Goal: Task Accomplishment & Management: Complete application form

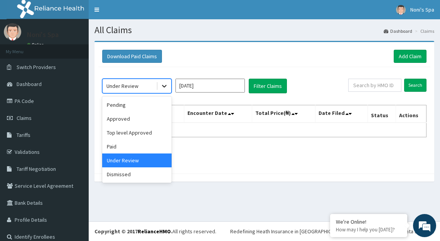
click at [164, 86] on icon at bounding box center [164, 86] width 5 height 3
click at [181, 61] on div "Download Paid Claims Add Claim" at bounding box center [264, 56] width 324 height 13
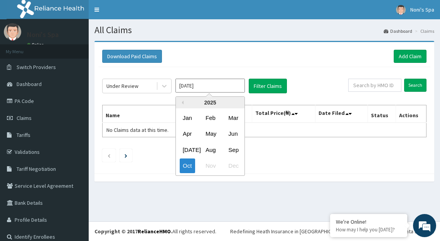
click at [215, 86] on input "Oct 2025" at bounding box center [209, 86] width 69 height 14
click at [232, 147] on div "Sep" at bounding box center [232, 150] width 15 height 14
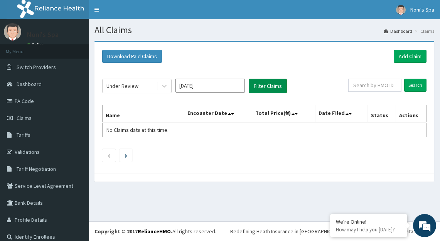
click at [270, 86] on button "Filter Claims" at bounding box center [268, 86] width 38 height 15
click at [270, 82] on button "Filter Claims" at bounding box center [268, 86] width 38 height 15
click at [265, 83] on button "Filter Claims" at bounding box center [268, 86] width 38 height 15
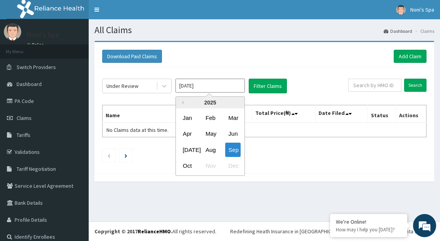
click at [217, 82] on input "Sep 2025" at bounding box center [209, 86] width 69 height 14
click at [183, 164] on div "Oct" at bounding box center [187, 166] width 15 height 14
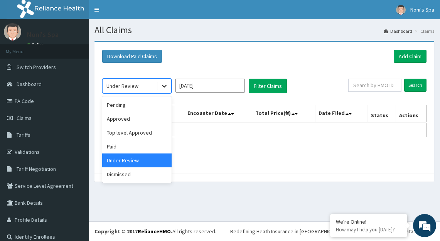
click at [165, 84] on icon at bounding box center [164, 86] width 8 height 8
click at [163, 83] on icon at bounding box center [164, 86] width 8 height 8
click at [143, 118] on div "Approved" at bounding box center [136, 119] width 69 height 14
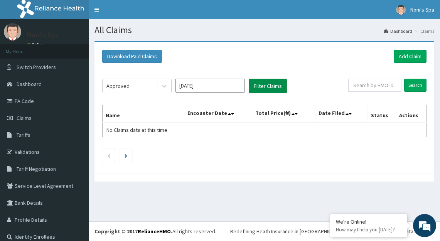
click at [268, 85] on button "Filter Claims" at bounding box center [268, 86] width 38 height 15
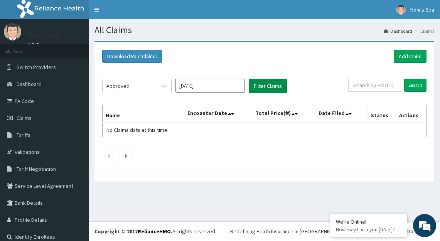
click at [268, 85] on button "Filter Claims" at bounding box center [268, 86] width 38 height 15
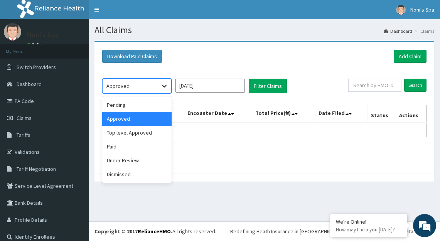
click at [166, 85] on icon at bounding box center [164, 86] width 8 height 8
click at [139, 143] on div "Paid" at bounding box center [136, 146] width 69 height 14
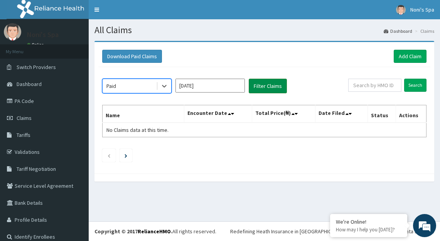
click at [262, 84] on button "Filter Claims" at bounding box center [268, 86] width 38 height 15
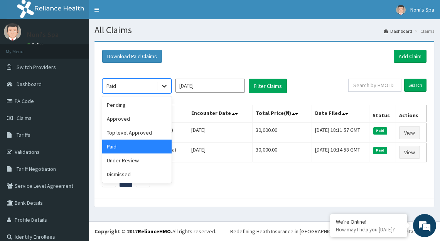
click at [166, 87] on icon at bounding box center [164, 86] width 8 height 8
click at [146, 119] on div "Approved" at bounding box center [136, 119] width 69 height 14
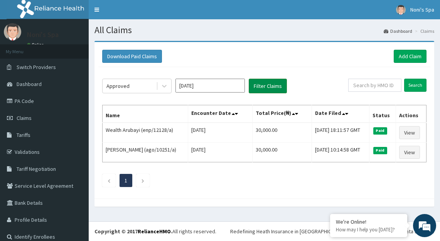
click at [268, 85] on button "Filter Claims" at bounding box center [268, 86] width 38 height 15
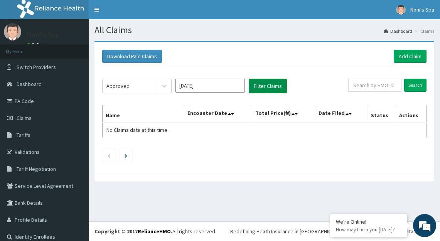
click at [268, 85] on button "Filter Claims" at bounding box center [268, 86] width 38 height 15
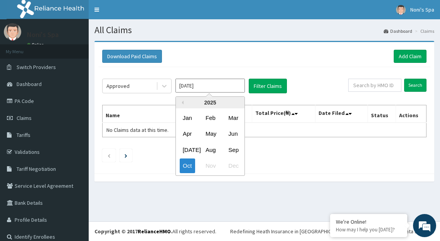
click at [220, 86] on input "Oct 2025" at bounding box center [209, 86] width 69 height 14
click at [231, 148] on div "Sep" at bounding box center [232, 150] width 15 height 14
type input "Sep 2025"
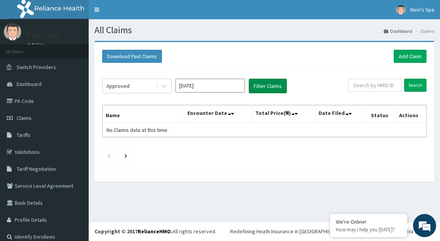
click at [272, 81] on button "Filter Claims" at bounding box center [268, 86] width 38 height 15
click at [266, 84] on button "Filter Claims" at bounding box center [268, 86] width 38 height 15
click at [404, 52] on link "Add Claim" at bounding box center [409, 56] width 33 height 13
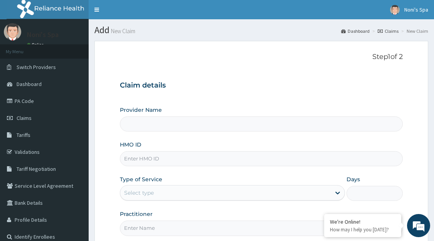
type input "Noni's Spa - [GEOGRAPHIC_DATA]"
type input "1"
click at [143, 159] on input "HMO ID" at bounding box center [261, 158] width 283 height 15
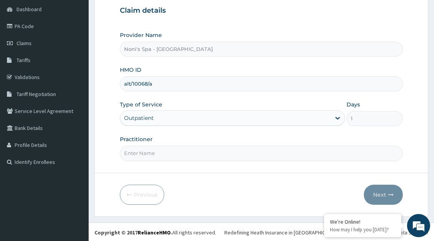
scroll to position [76, 0]
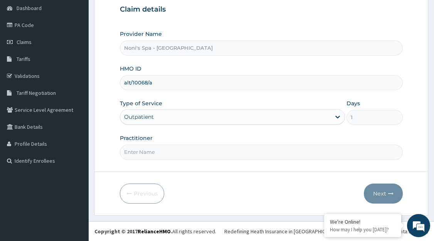
type input "alt/10068/a"
click at [178, 155] on input "Practitioner" at bounding box center [261, 151] width 283 height 15
type input "CHINONSO"
click at [385, 193] on button "Next" at bounding box center [383, 193] width 39 height 20
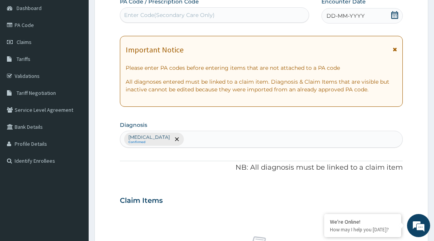
paste input "PA/014C60"
type input "PA/014C60"
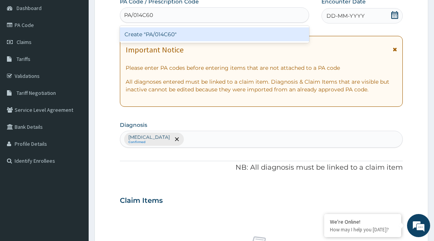
click at [201, 36] on div "Create "PA/014C60"" at bounding box center [215, 34] width 190 height 14
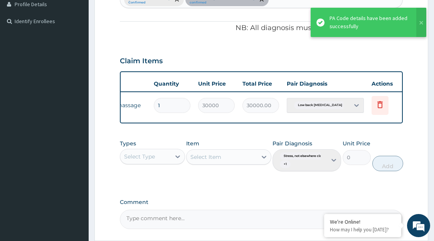
scroll to position [0, 104]
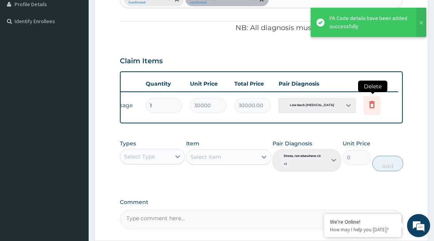
click at [373, 104] on icon at bounding box center [371, 104] width 9 height 9
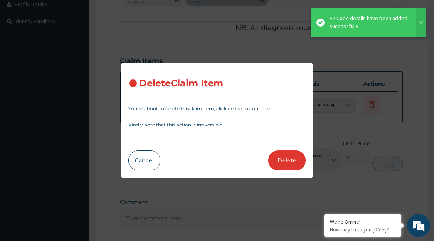
click at [292, 161] on button "Delete" at bounding box center [286, 160] width 37 height 20
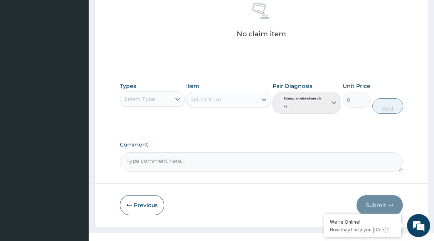
scroll to position [310, 0]
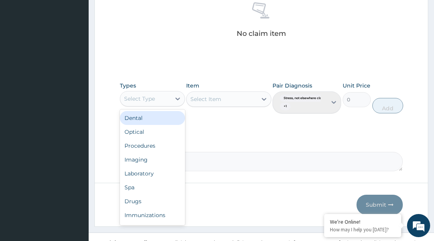
click at [154, 189] on div "Spa" at bounding box center [152, 187] width 65 height 14
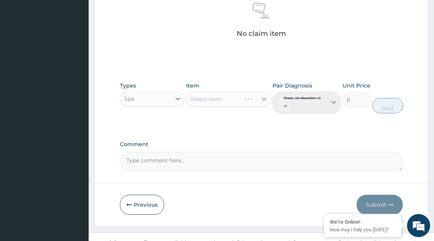
click at [258, 97] on div at bounding box center [264, 99] width 14 height 14
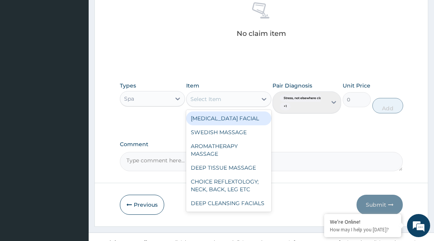
click at [234, 150] on div "AROMATHERAPY MASSAGE" at bounding box center [228, 150] width 85 height 22
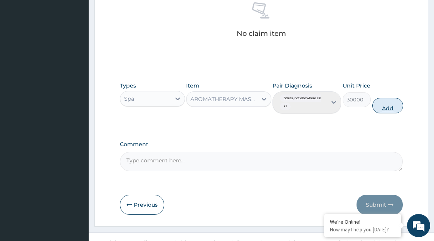
click at [389, 105] on button "Add" at bounding box center [387, 105] width 31 height 15
type input "0"
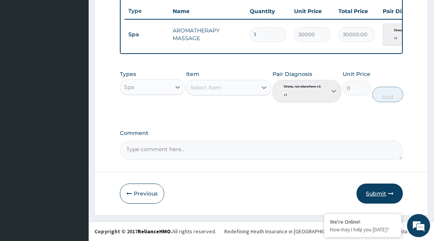
click at [376, 191] on button "Submit" at bounding box center [379, 193] width 46 height 20
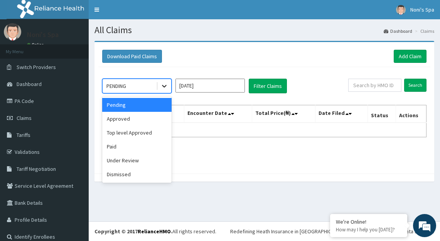
click at [166, 86] on icon at bounding box center [164, 86] width 8 height 8
click at [131, 147] on div "Paid" at bounding box center [136, 146] width 69 height 14
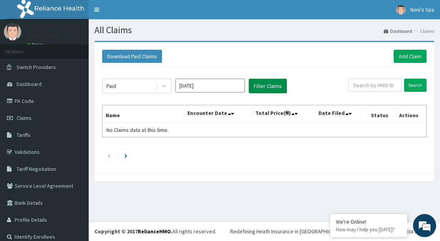
click at [270, 87] on button "Filter Claims" at bounding box center [268, 86] width 38 height 15
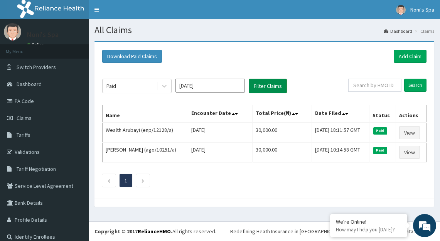
click at [270, 87] on button "Filter Claims" at bounding box center [268, 86] width 38 height 15
click at [31, 99] on link "PA Code" at bounding box center [44, 100] width 89 height 17
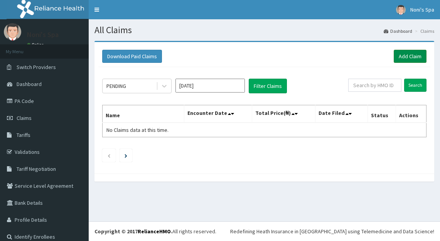
click at [393, 55] on link "Add Claim" at bounding box center [409, 56] width 33 height 13
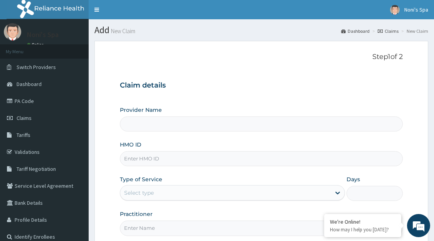
click at [157, 161] on input "HMO ID" at bounding box center [261, 158] width 283 height 15
type input "Noni's Spa - [GEOGRAPHIC_DATA]"
type input "1"
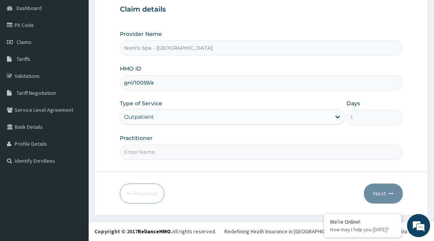
type input "gnl/10059/a"
click at [159, 151] on input "Practitioner" at bounding box center [261, 151] width 283 height 15
type input "FAVOUR"
click at [378, 194] on button "Next" at bounding box center [383, 193] width 39 height 20
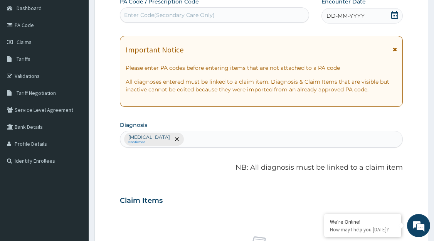
paste input "PA/7ACDF5"
type input "PA/7ACDF5"
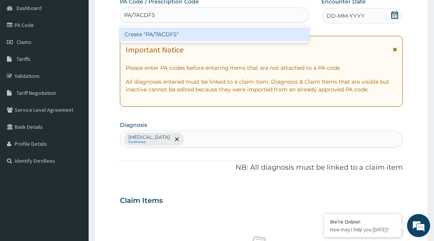
click at [165, 36] on div "Create "PA/7ACDF5"" at bounding box center [215, 34] width 190 height 14
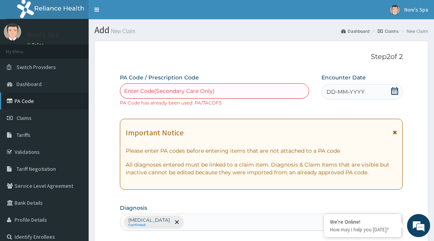
click at [47, 105] on link "PA Code" at bounding box center [44, 100] width 89 height 17
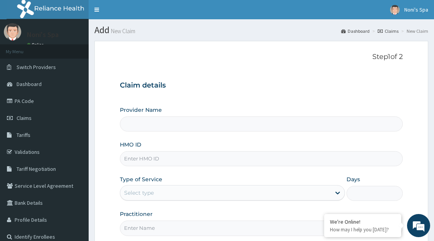
type input "Noni's Spa - Lagos"
type input "1"
click at [151, 155] on input "HMO ID" at bounding box center [261, 158] width 283 height 15
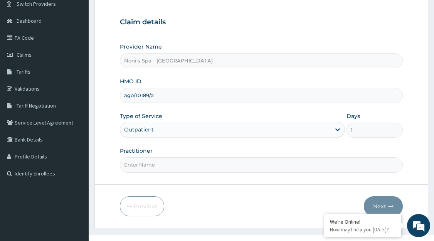
scroll to position [68, 0]
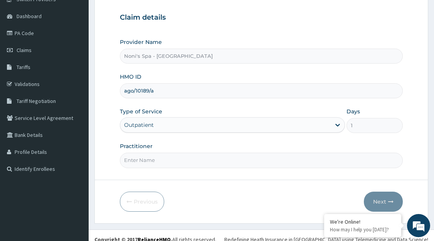
type input "ago/10189/a"
click at [160, 162] on input "Practitioner" at bounding box center [261, 160] width 283 height 15
type input "JESSICA"
click at [379, 201] on button "Next" at bounding box center [383, 201] width 39 height 20
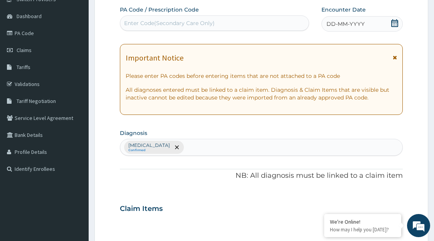
paste input "PA/081CD5"
type input "PA/081CD5"
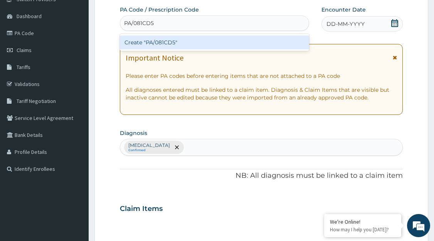
click at [185, 44] on div "Create "PA/081CD5"" at bounding box center [215, 42] width 190 height 14
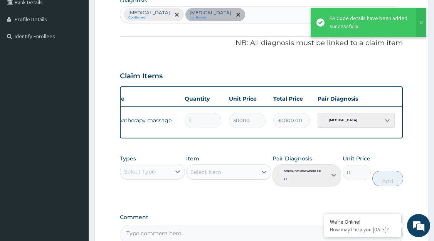
scroll to position [0, 104]
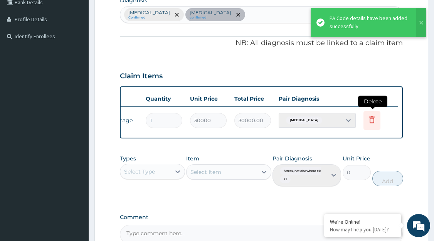
click at [372, 119] on icon at bounding box center [371, 119] width 9 height 9
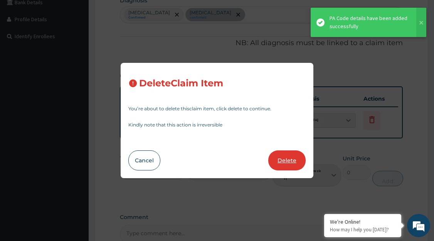
click at [283, 158] on button "Delete" at bounding box center [286, 160] width 37 height 20
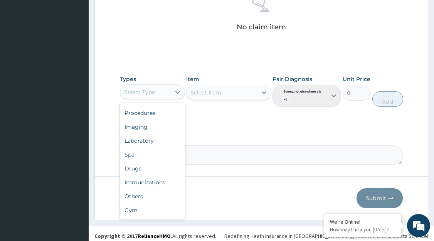
scroll to position [26, 0]
click at [151, 159] on div "Spa" at bounding box center [152, 155] width 65 height 14
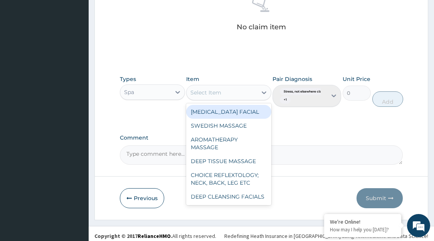
click at [228, 143] on div "AROMATHERAPY MASSAGE" at bounding box center [228, 144] width 85 height 22
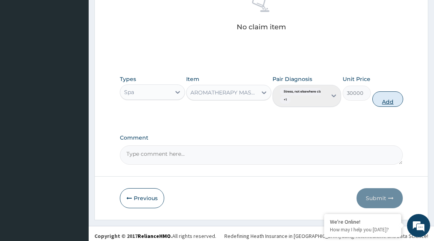
click at [396, 92] on button "Add" at bounding box center [387, 98] width 31 height 15
type input "0"
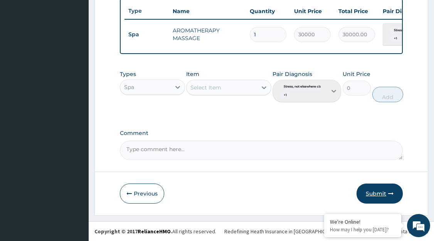
click at [378, 197] on button "Submit" at bounding box center [379, 193] width 46 height 20
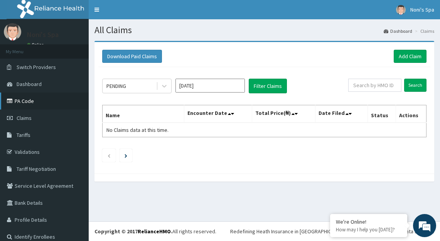
click at [34, 99] on link "PA Code" at bounding box center [44, 100] width 89 height 17
click at [401, 52] on link "Add Claim" at bounding box center [409, 56] width 33 height 13
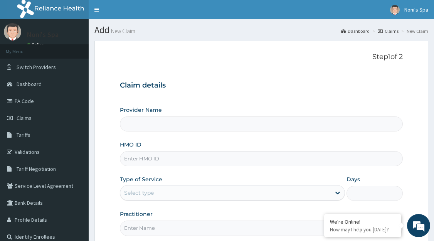
click at [174, 162] on input "HMO ID" at bounding box center [261, 158] width 283 height 15
type input "Noni's Spa - Lagos"
type input "1"
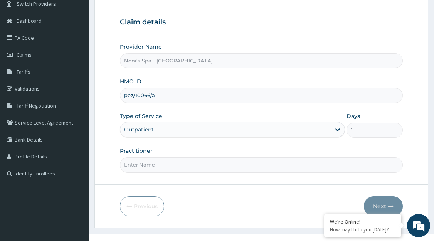
scroll to position [76, 0]
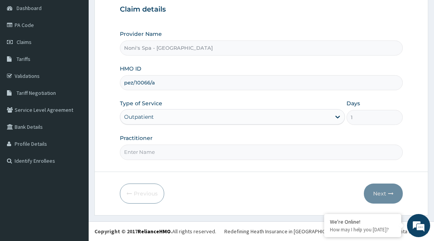
type input "pez/10066/a"
click at [161, 154] on input "Practitioner" at bounding box center [261, 151] width 283 height 15
type input "FAVOUR"
click at [387, 188] on button "Next" at bounding box center [383, 193] width 39 height 20
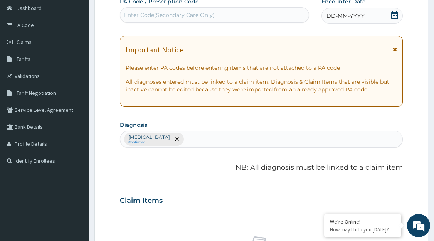
paste input "PA/6AC8C0"
type input "PA/6AC8C0"
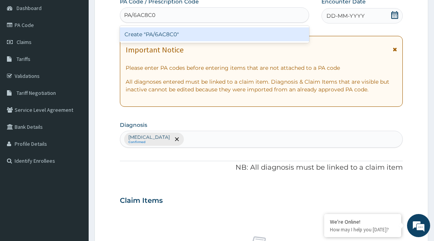
click at [171, 35] on div "Create "PA/6AC8C0"" at bounding box center [215, 34] width 190 height 14
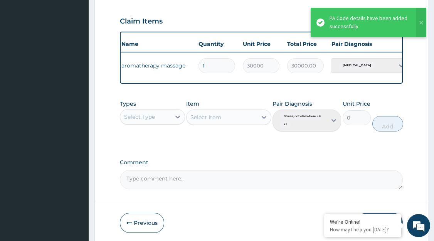
scroll to position [0, 104]
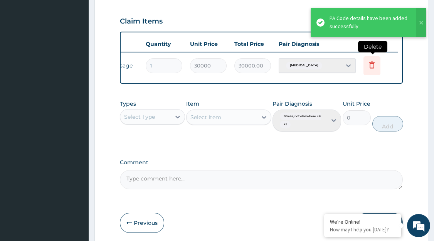
click at [373, 70] on icon at bounding box center [371, 65] width 17 height 19
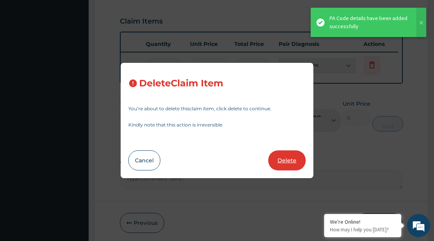
click at [277, 160] on button "Delete" at bounding box center [286, 160] width 37 height 20
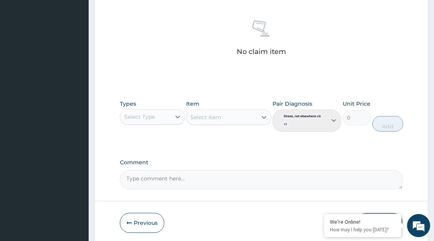
scroll to position [321, 0]
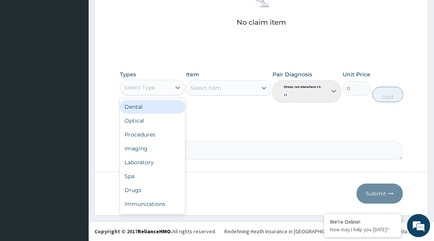
click at [154, 175] on div "Spa" at bounding box center [152, 176] width 65 height 14
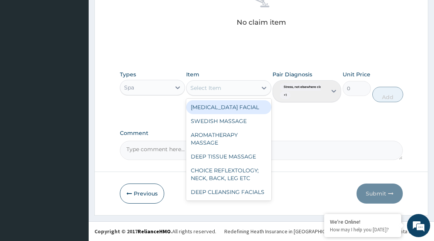
click at [228, 140] on div "AROMATHERAPY MASSAGE" at bounding box center [228, 139] width 85 height 22
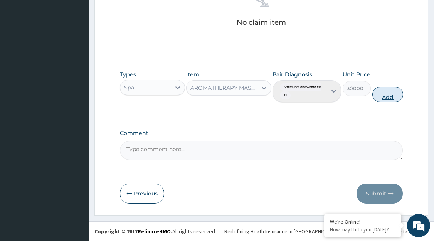
click at [386, 99] on button "Add" at bounding box center [387, 94] width 31 height 15
type input "0"
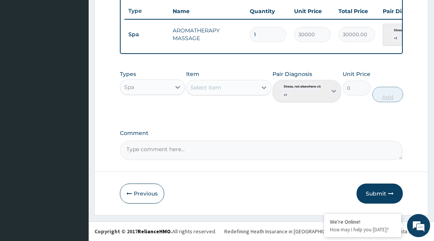
scroll to position [294, 0]
click at [372, 198] on button "Submit" at bounding box center [379, 193] width 46 height 20
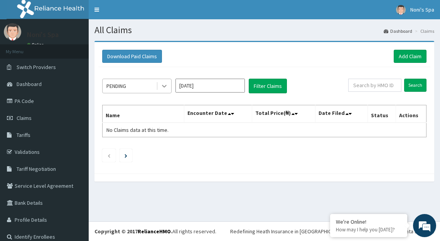
click at [163, 85] on icon at bounding box center [164, 86] width 5 height 3
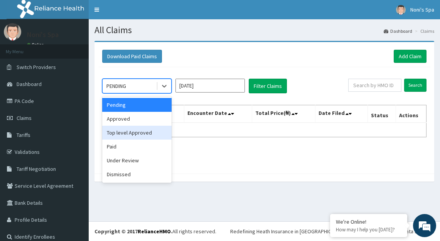
click at [144, 133] on div "Top level Approved" at bounding box center [136, 133] width 69 height 14
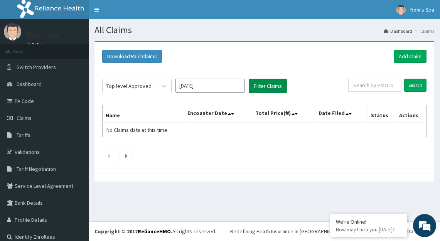
click at [274, 83] on button "Filter Claims" at bounding box center [268, 86] width 38 height 15
click at [163, 87] on icon at bounding box center [164, 86] width 5 height 3
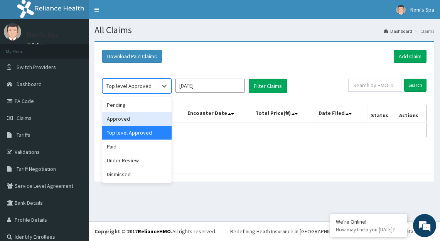
click at [130, 121] on div "Approved" at bounding box center [136, 119] width 69 height 14
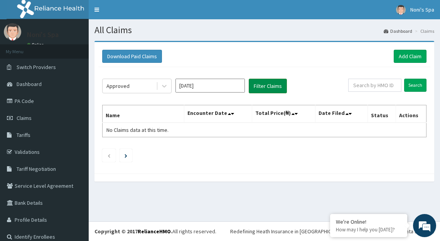
click at [266, 87] on button "Filter Claims" at bounding box center [268, 86] width 38 height 15
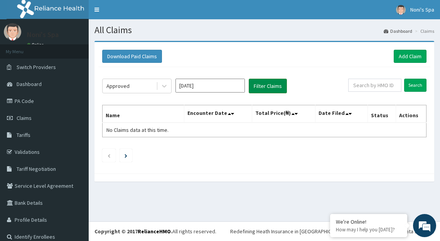
click at [266, 87] on button "Filter Claims" at bounding box center [268, 86] width 38 height 15
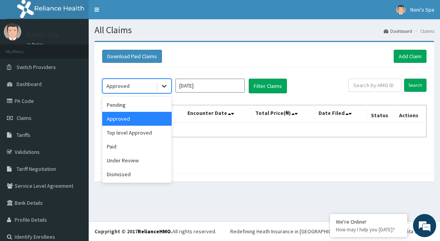
click at [162, 88] on icon at bounding box center [164, 86] width 8 height 8
click at [121, 157] on div "Under Review" at bounding box center [136, 160] width 69 height 14
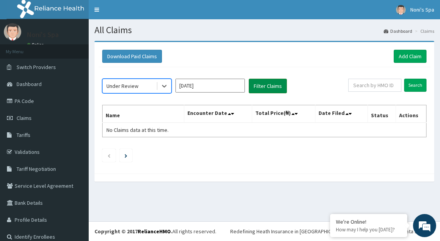
click at [264, 86] on button "Filter Claims" at bounding box center [268, 86] width 38 height 15
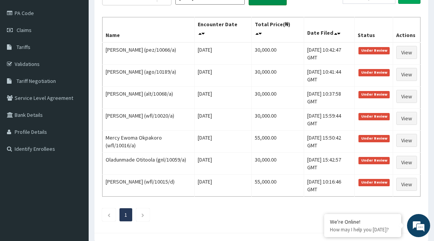
scroll to position [89, 0]
